Goal: Task Accomplishment & Management: Complete application form

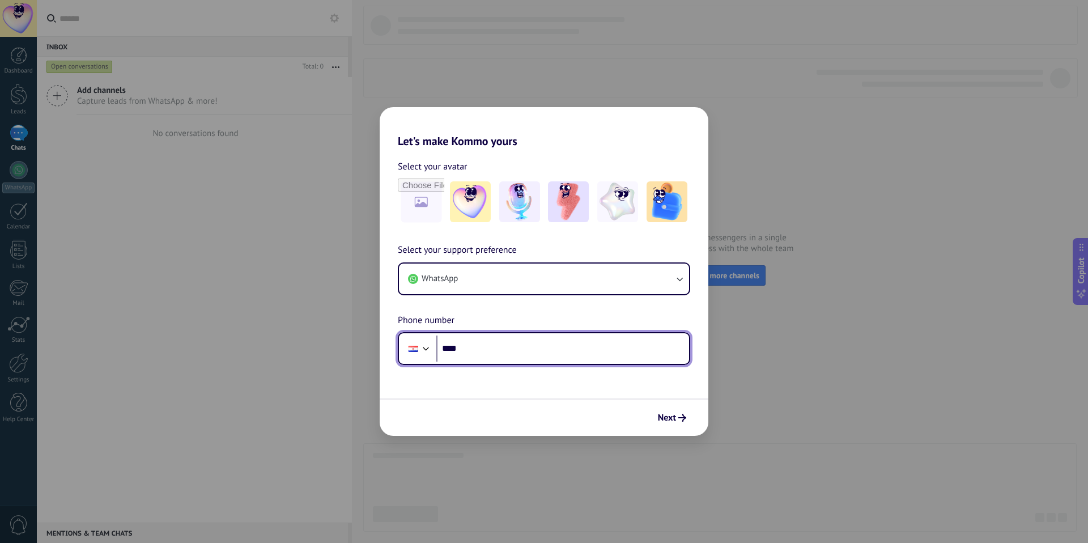
click at [420, 352] on div at bounding box center [426, 347] width 14 height 14
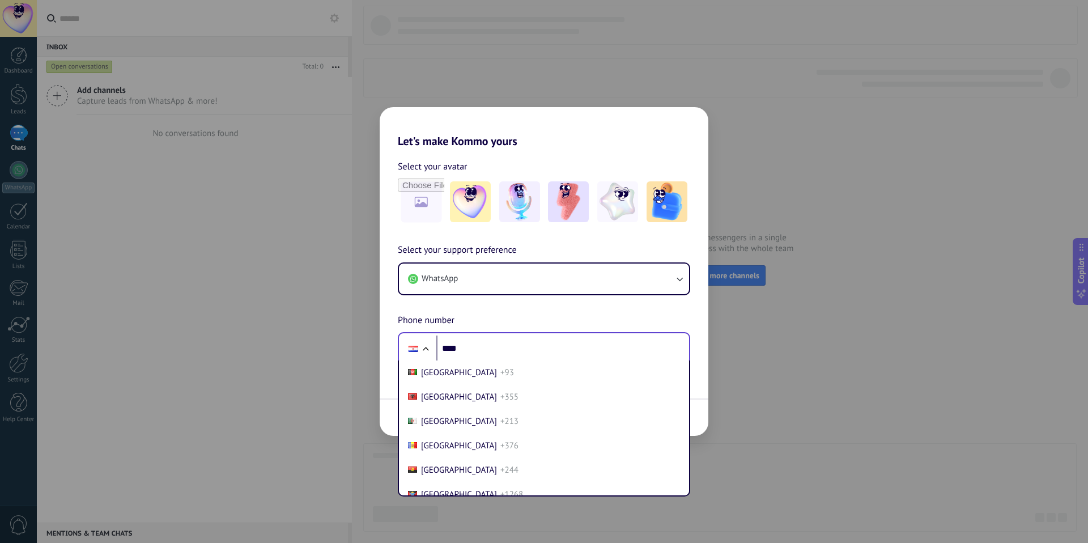
scroll to position [3470, 0]
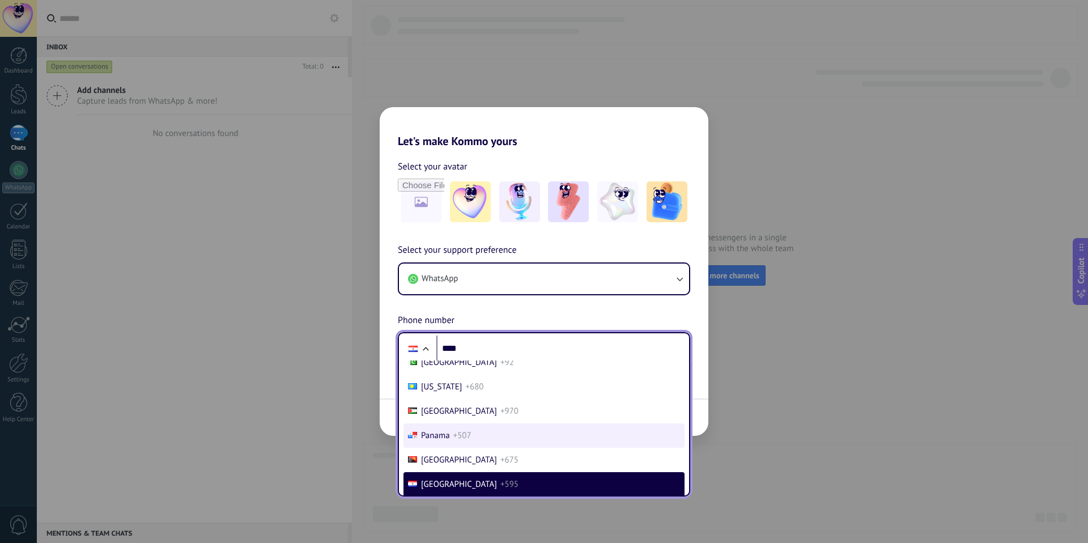
click at [442, 430] on span "Panama" at bounding box center [435, 435] width 29 height 11
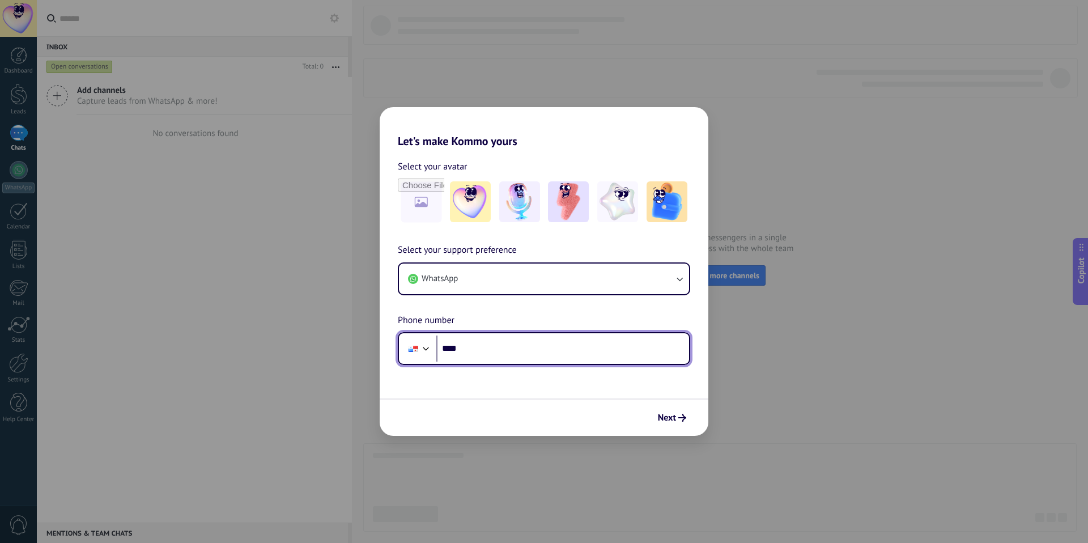
click at [478, 350] on input "****" at bounding box center [562, 348] width 253 height 26
type input "**********"
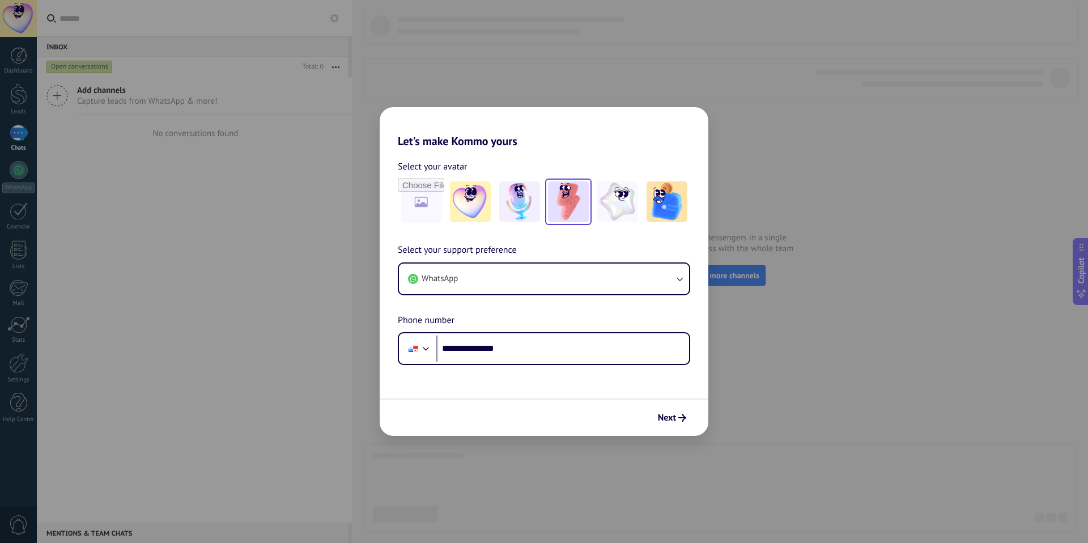
click at [565, 197] on img at bounding box center [568, 201] width 41 height 41
click at [678, 416] on icon "submit" at bounding box center [682, 418] width 8 height 8
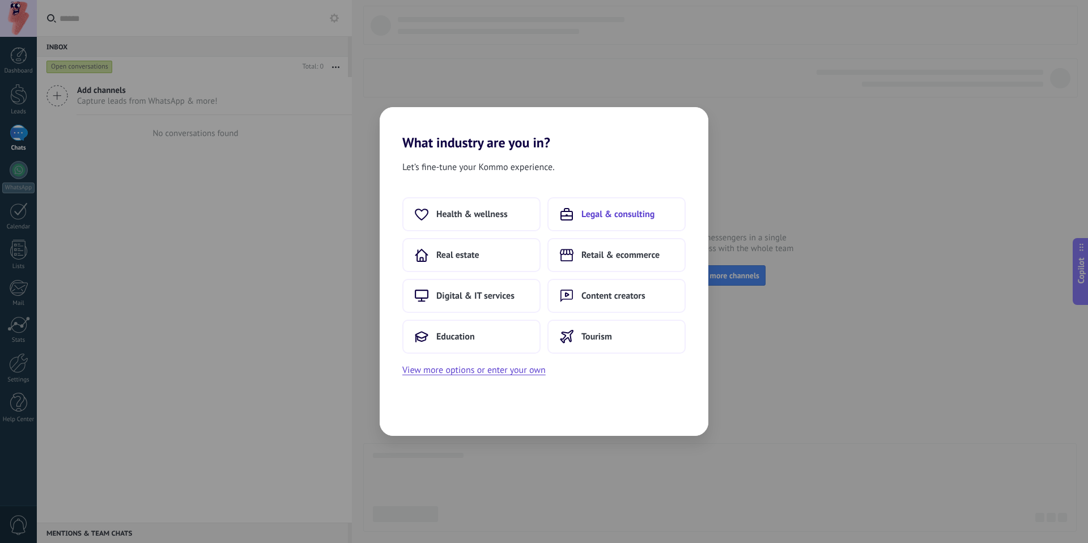
click at [635, 216] on span "Legal & consulting" at bounding box center [617, 213] width 73 height 11
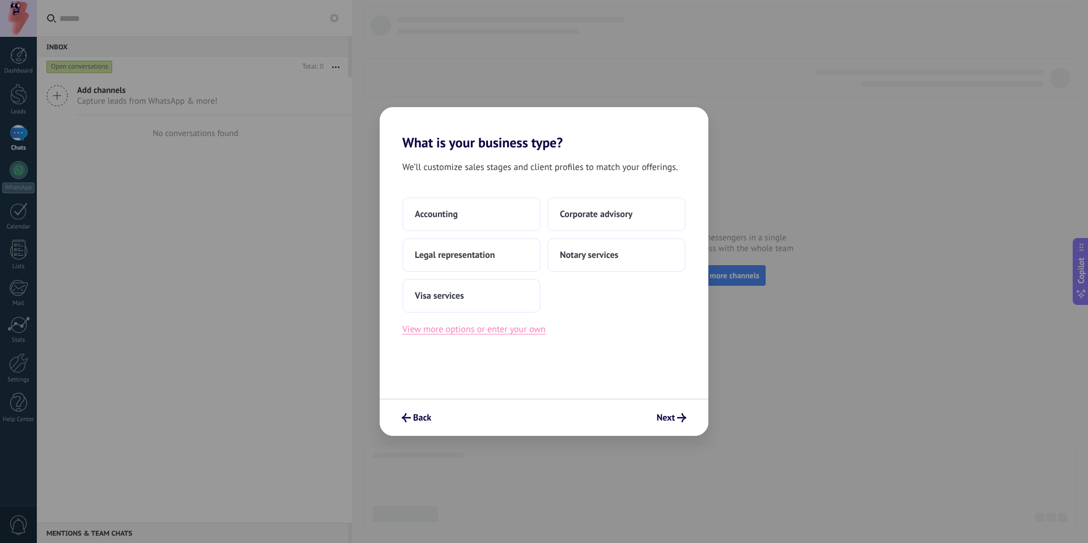
click at [511, 330] on button "View more options or enter your own" at bounding box center [473, 329] width 143 height 15
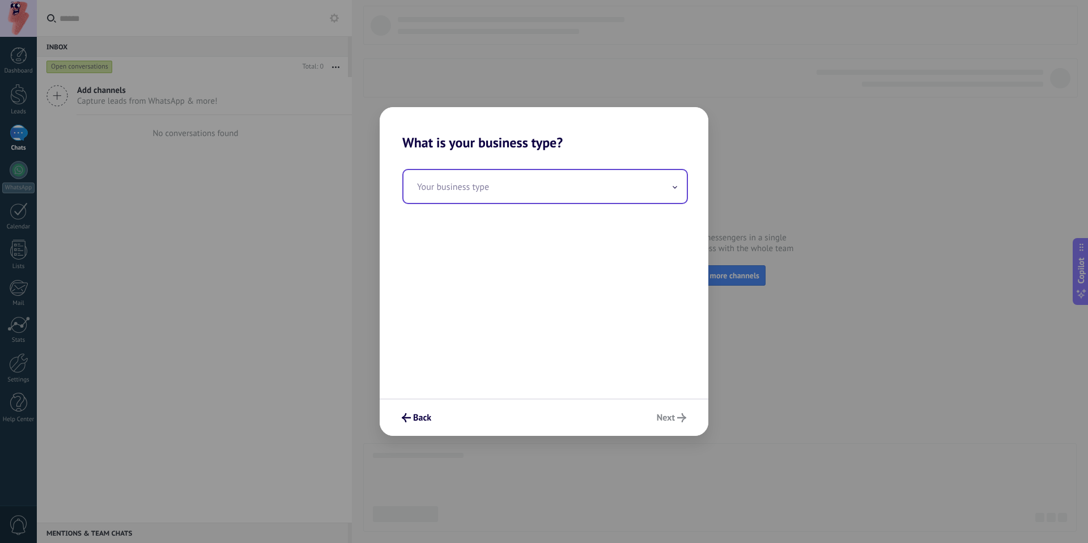
click at [501, 183] on input "text" at bounding box center [544, 186] width 283 height 33
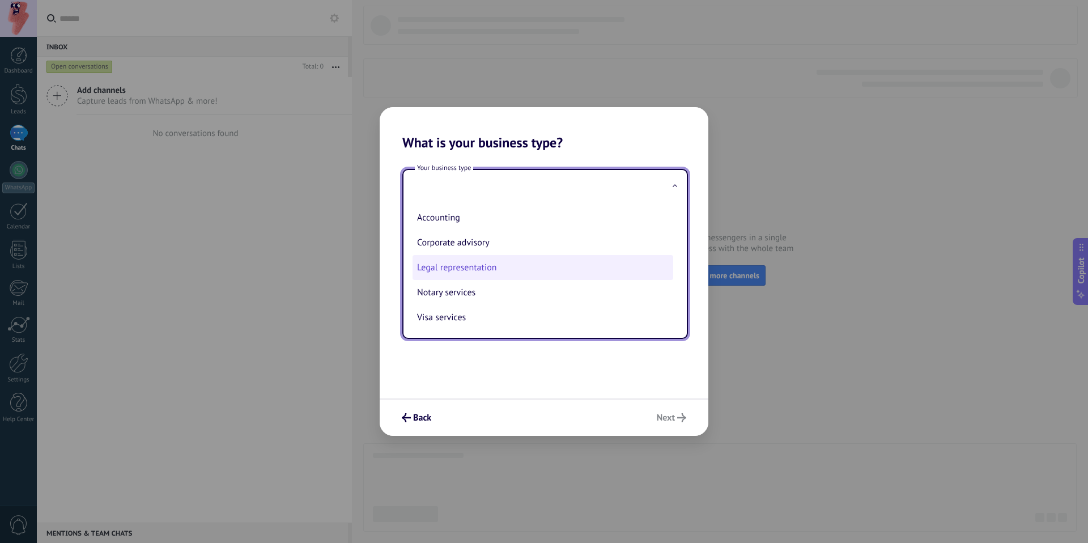
scroll to position [1, 0]
click at [413, 421] on span "Back" at bounding box center [422, 418] width 18 height 8
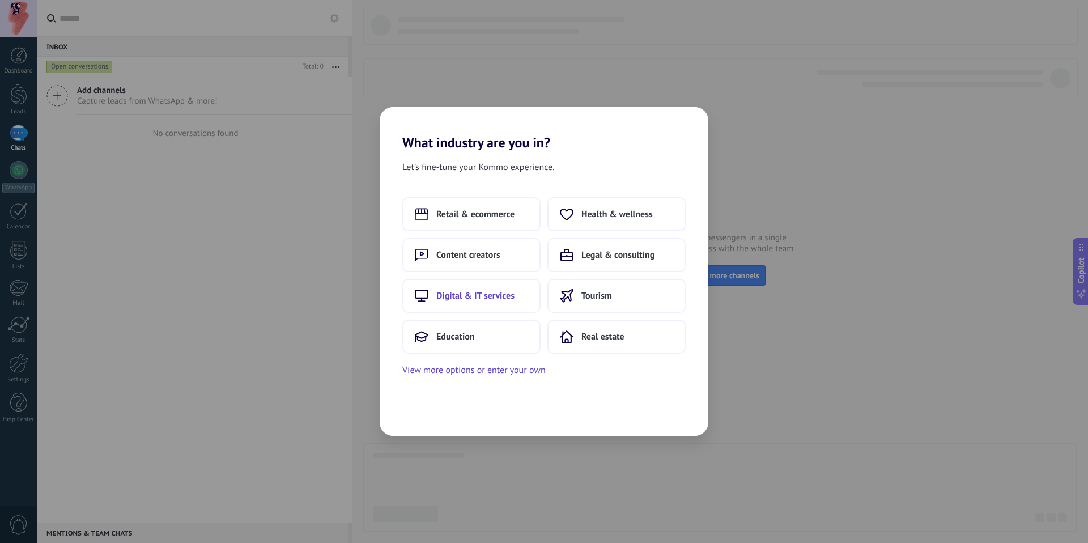
click at [493, 305] on button "Digital & IT services" at bounding box center [471, 296] width 138 height 34
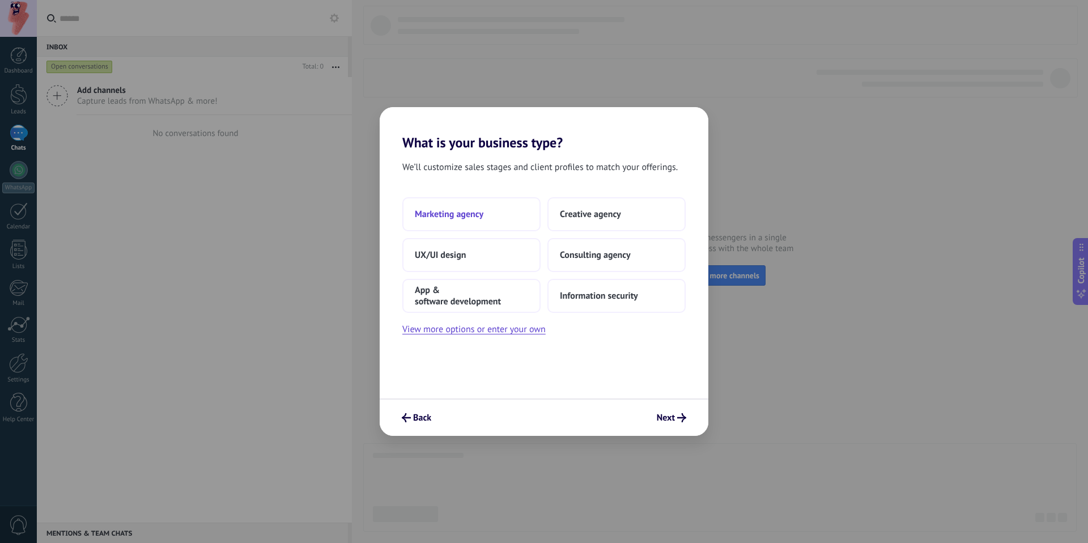
click at [489, 208] on button "Marketing agency" at bounding box center [471, 214] width 138 height 34
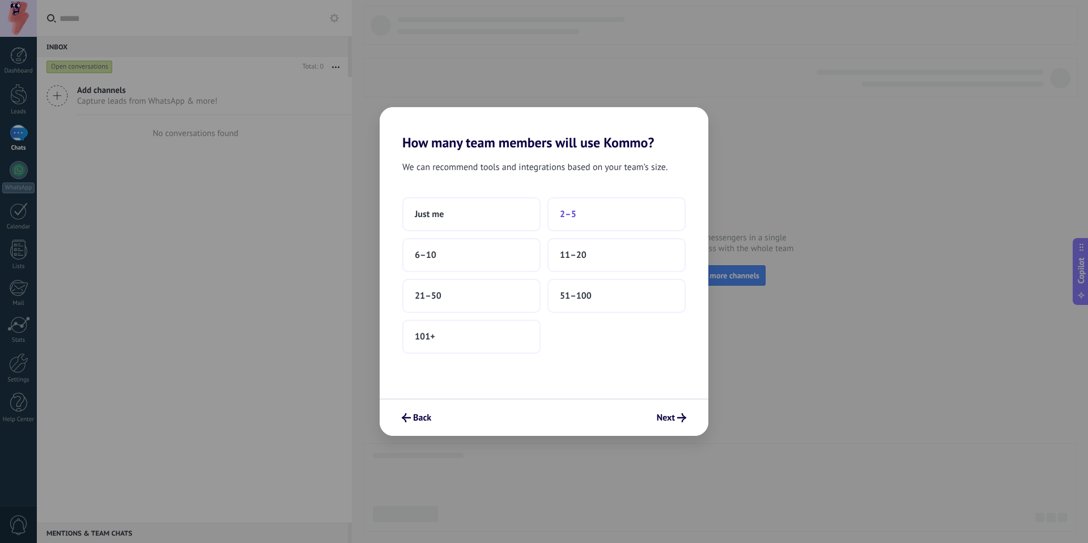
click at [586, 226] on button "2–5" at bounding box center [616, 214] width 138 height 34
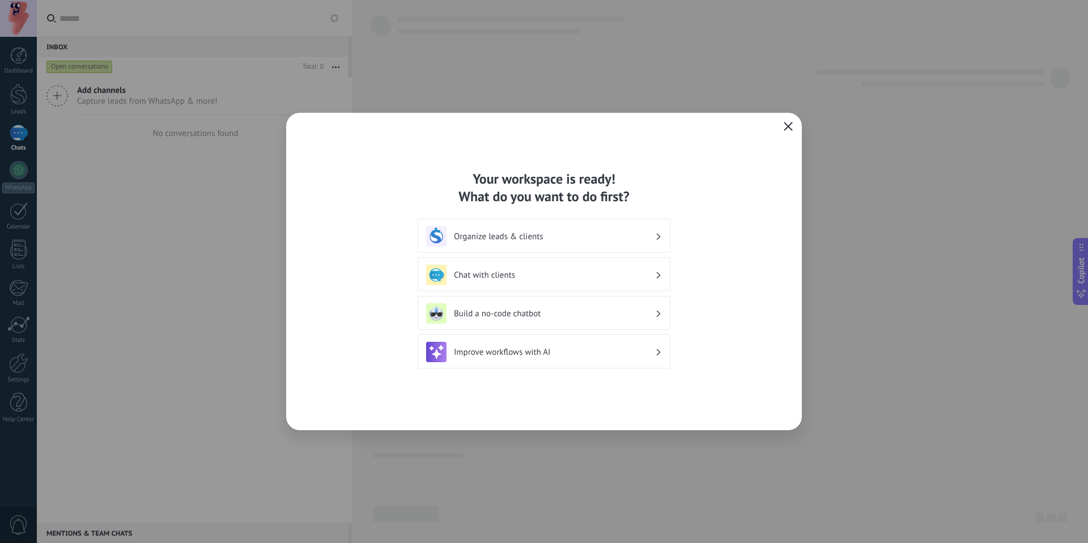
click at [789, 128] on use "button" at bounding box center [788, 126] width 8 height 8
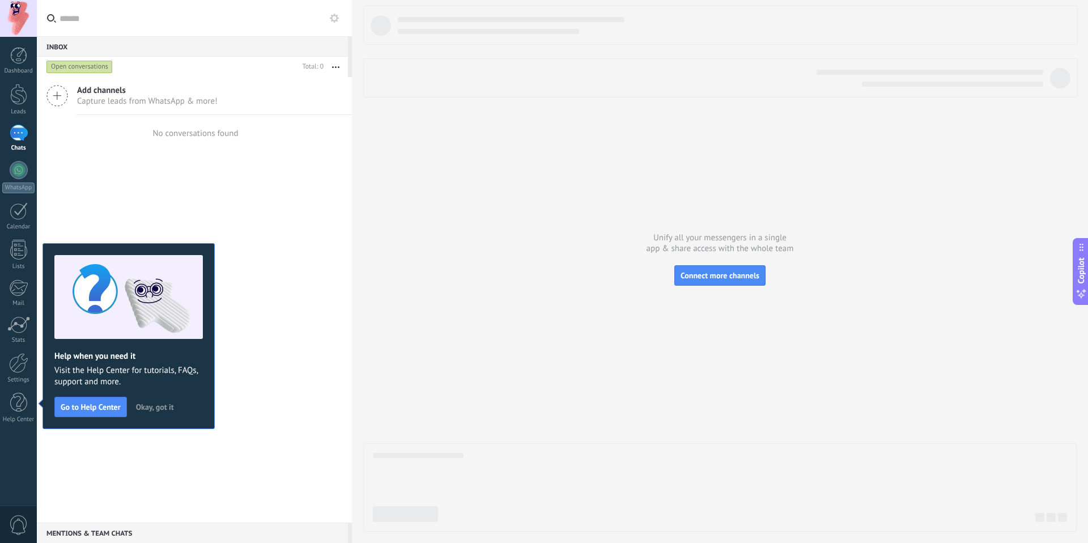
click at [86, 188] on div "Add channels Capture leads from WhatsApp & more! No conversations found" at bounding box center [194, 299] width 315 height 445
click at [7, 22] on div at bounding box center [18, 18] width 37 height 37
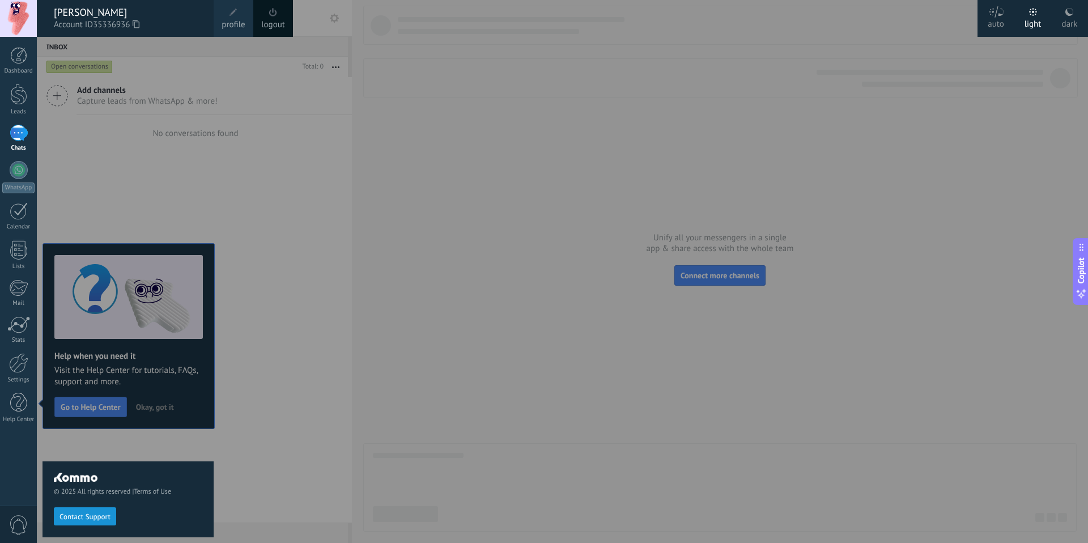
click at [139, 23] on icon at bounding box center [136, 24] width 7 height 8
click at [164, 408] on div "© 2025 All rights reserved | Terms of Use Contact Support" at bounding box center [127, 290] width 171 height 506
click at [161, 408] on div "© 2025 All rights reserved | Terms of Use Contact Support" at bounding box center [127, 290] width 171 height 506
click at [378, 139] on div at bounding box center [581, 271] width 1088 height 543
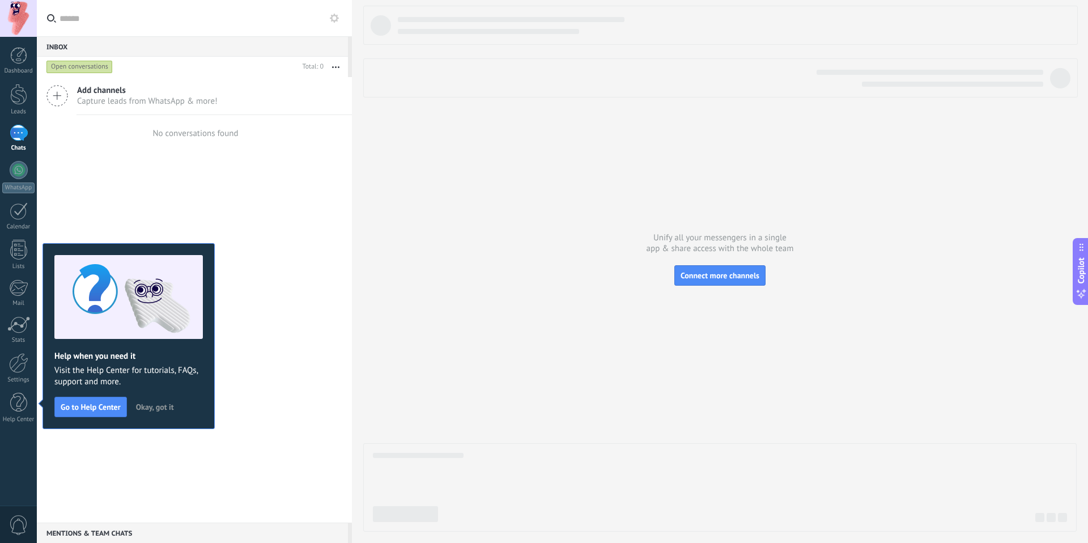
click at [161, 410] on span "Okay, got it" at bounding box center [155, 407] width 38 height 8
